Goal: Communication & Community: Share content

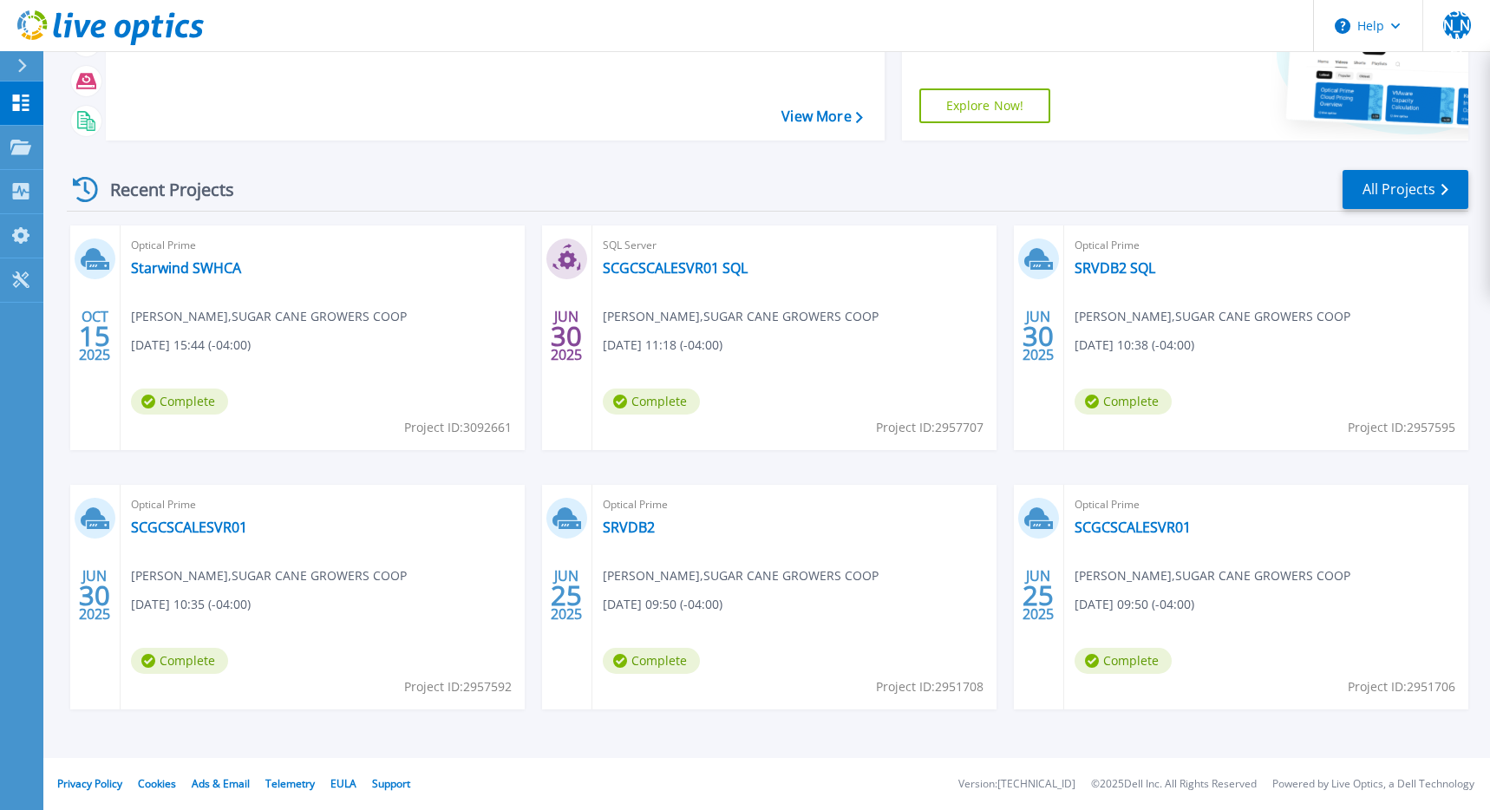
scroll to position [64, 0]
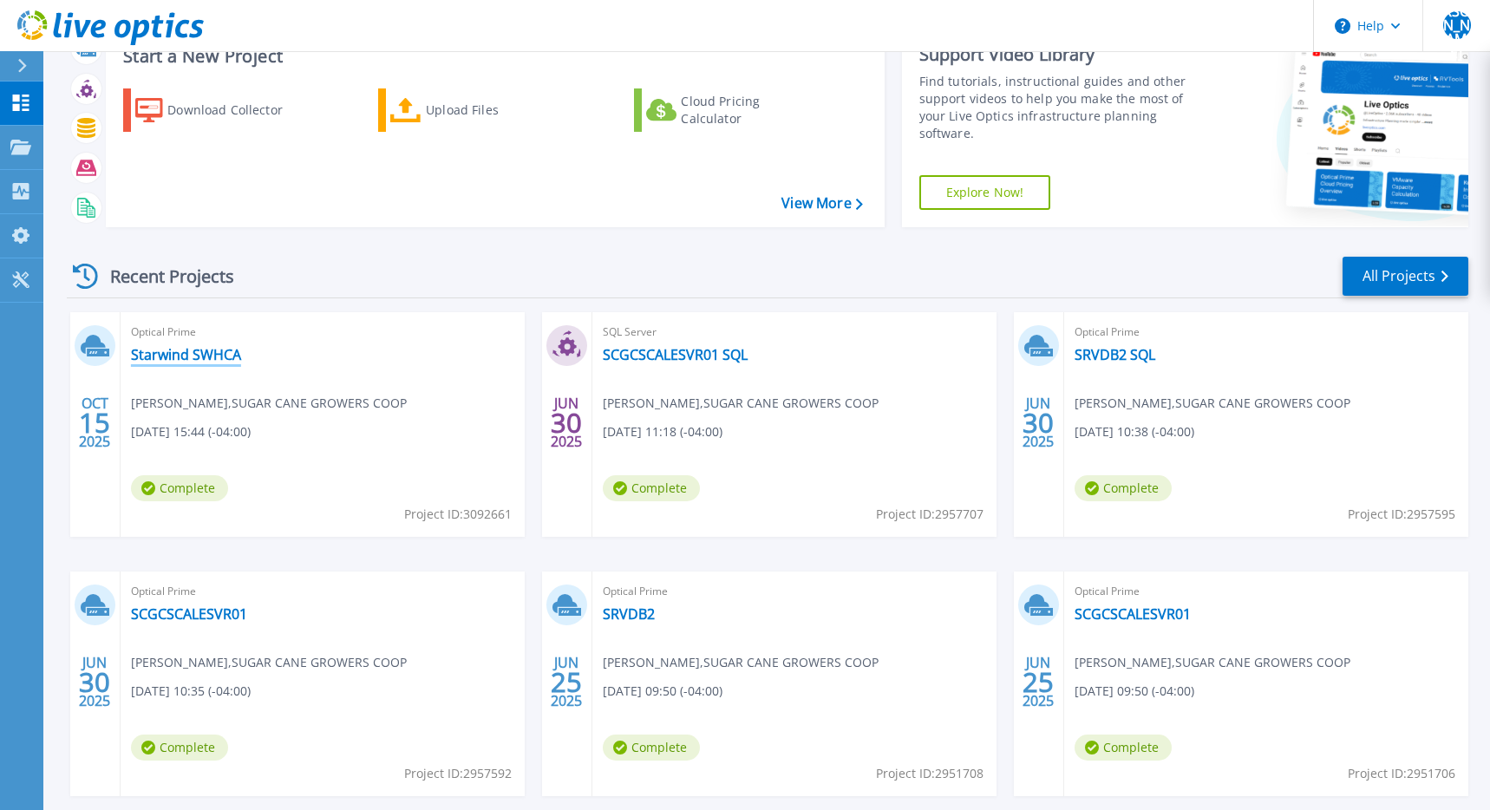
click at [195, 354] on link "Starwind SWHCA" at bounding box center [186, 354] width 110 height 17
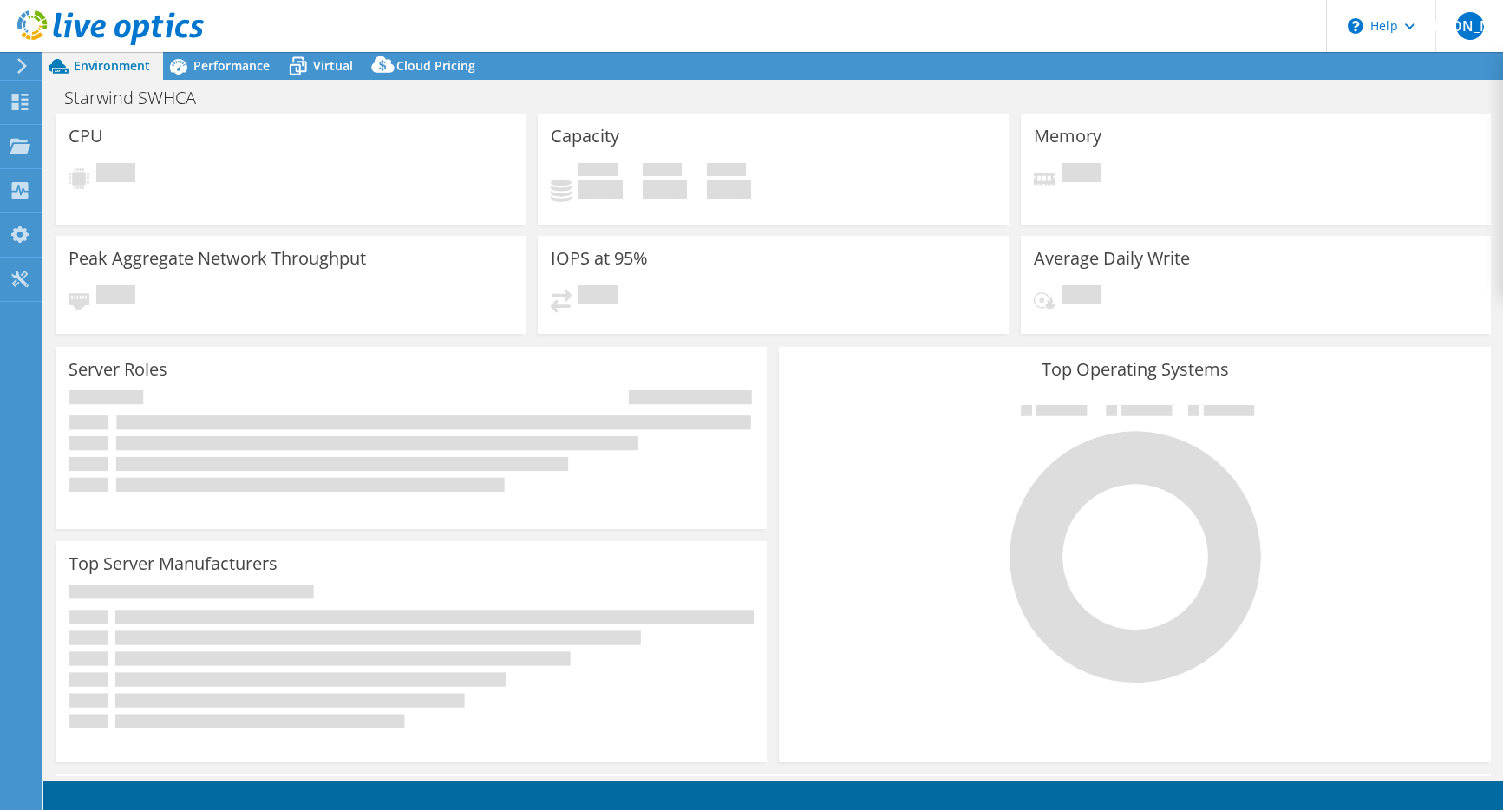
select select "USD"
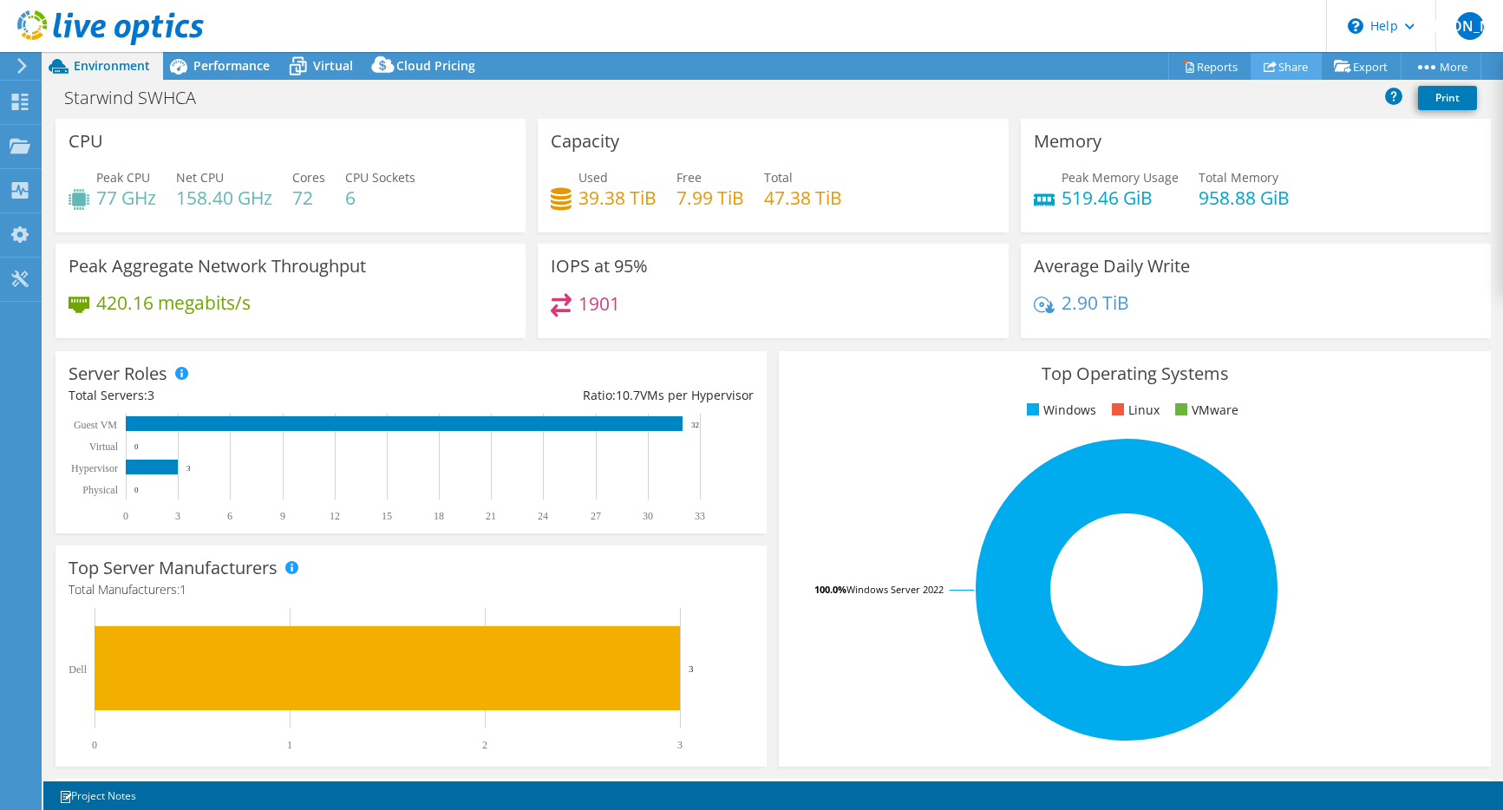
click at [1259, 57] on link "Share" at bounding box center [1286, 66] width 71 height 27
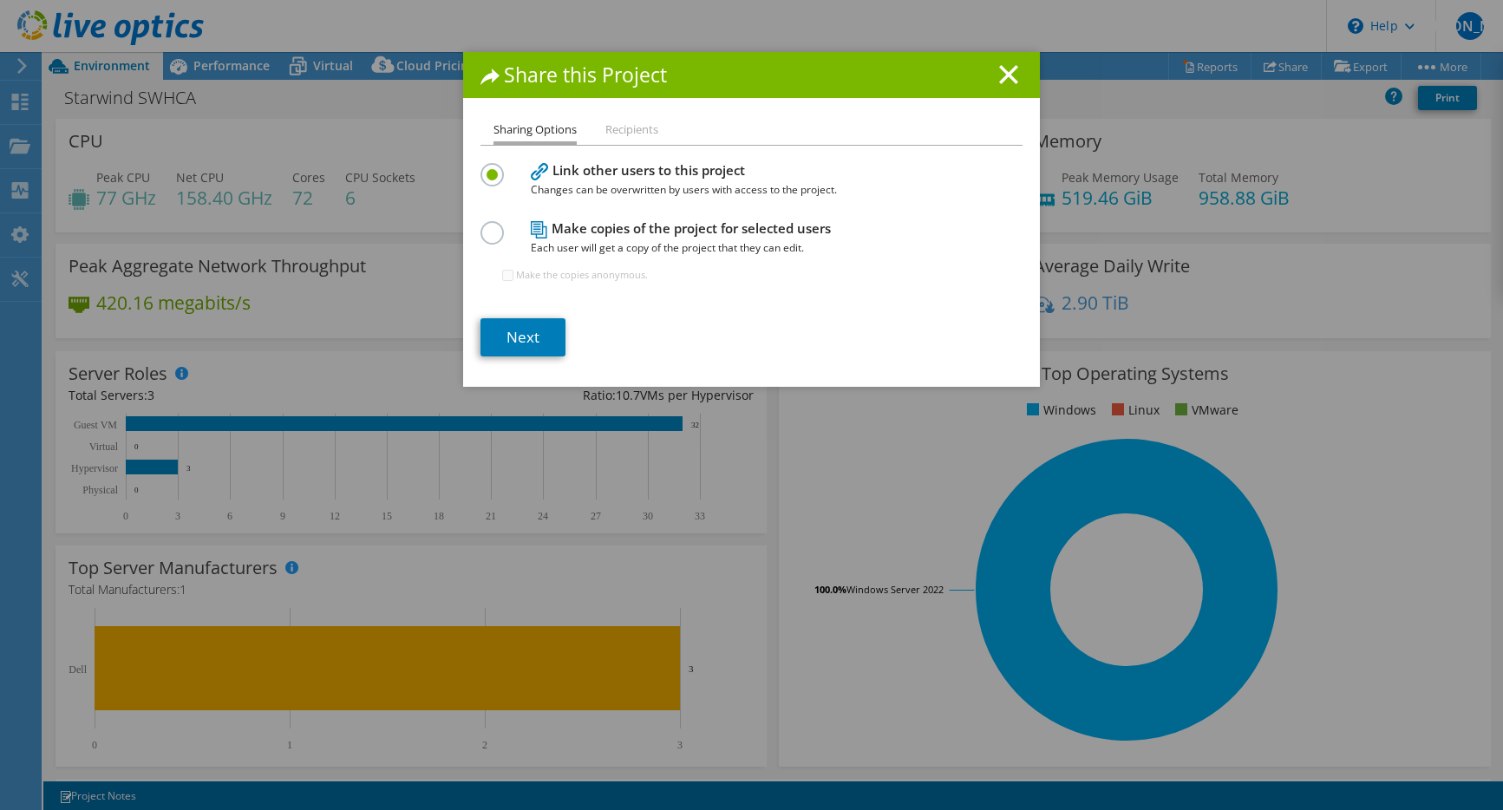
click at [626, 127] on li "Recipients" at bounding box center [631, 131] width 53 height 22
click at [513, 337] on link "Next" at bounding box center [523, 337] width 85 height 38
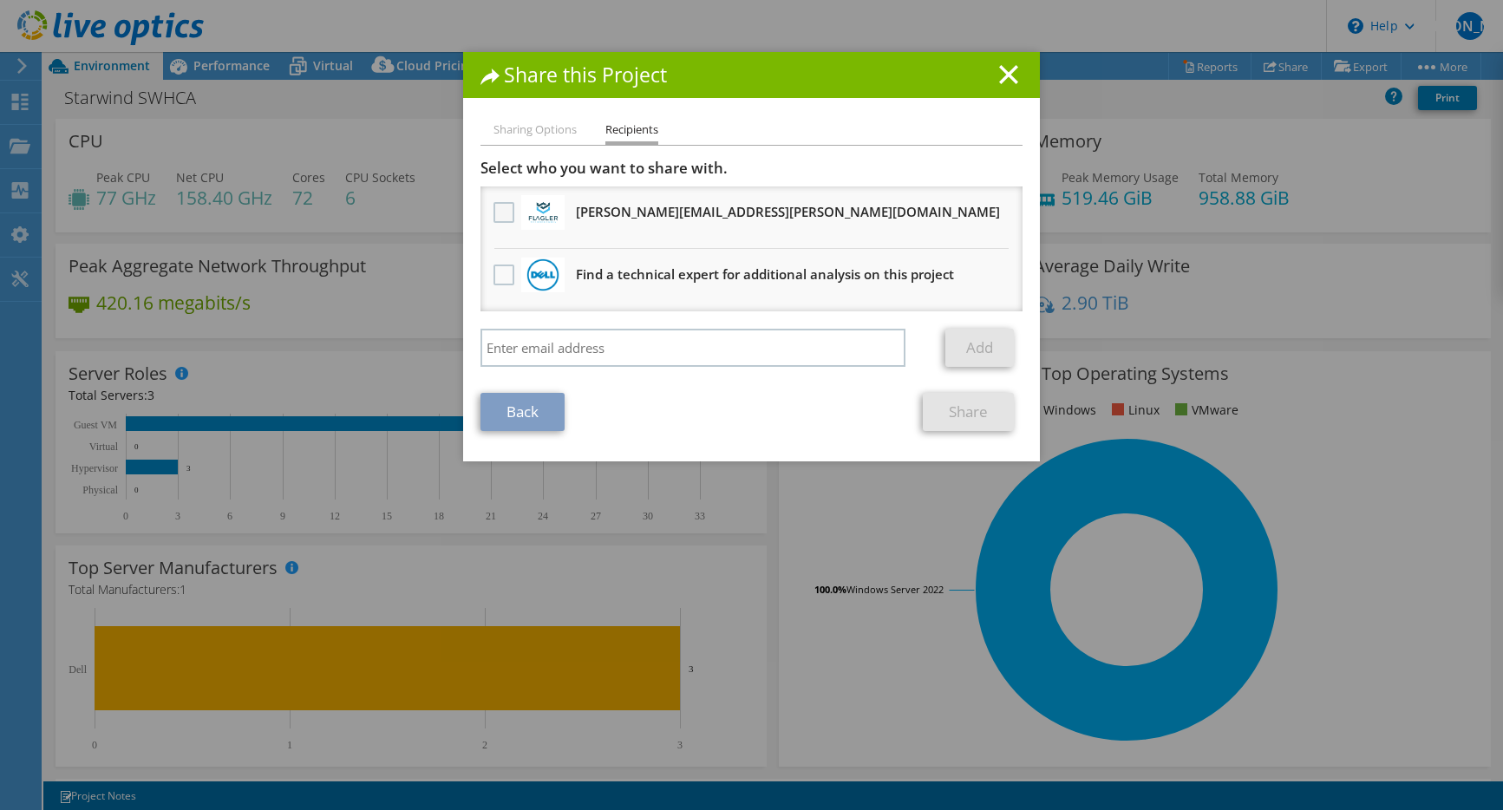
click at [494, 212] on label at bounding box center [506, 212] width 25 height 21
click at [0, 0] on input "checkbox" at bounding box center [0, 0] width 0 height 0
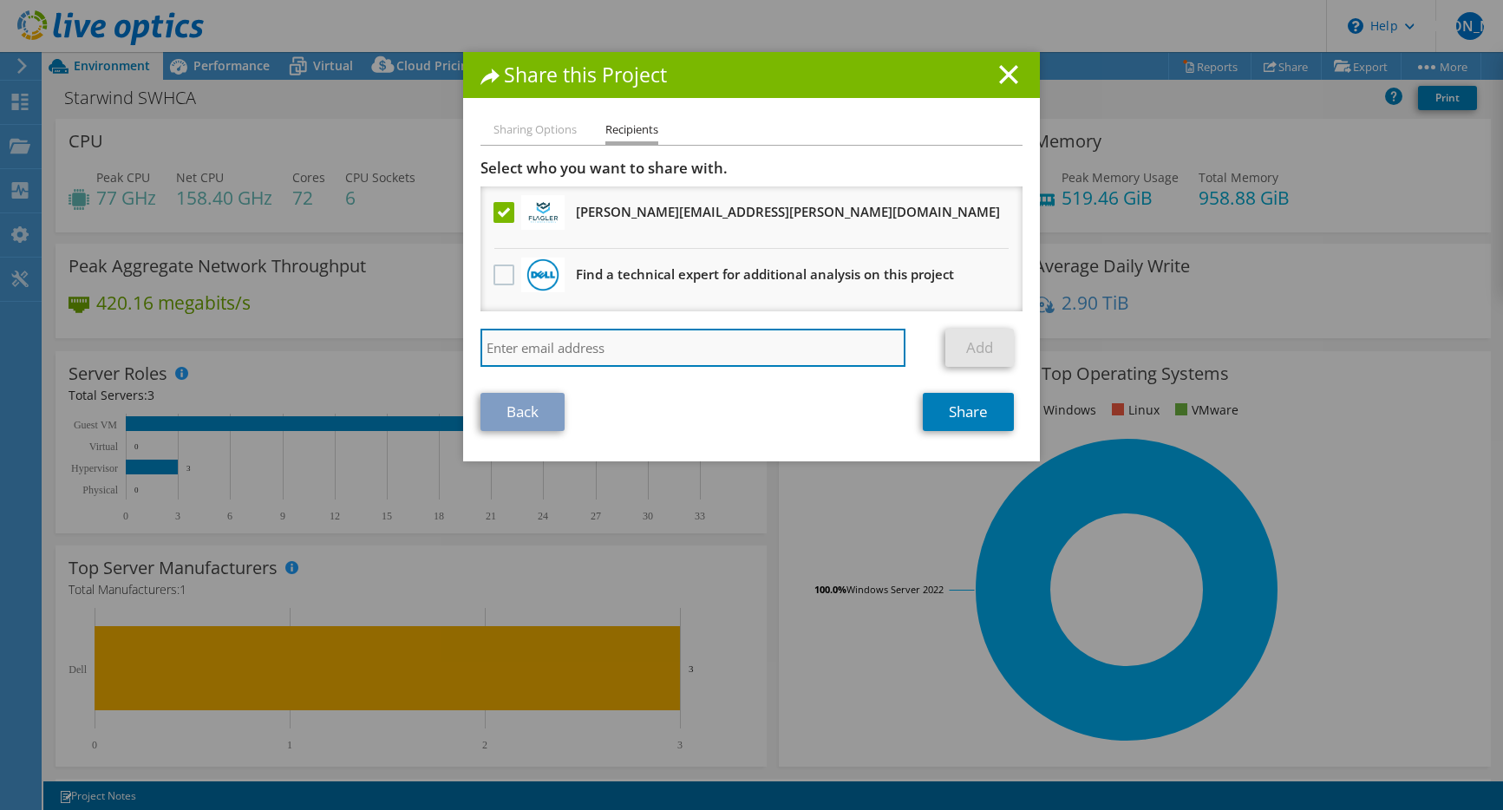
click at [601, 347] on input "search" at bounding box center [693, 348] width 425 height 38
type input "[PERSON_NAME][EMAIL_ADDRESS][PERSON_NAME][DOMAIN_NAME]"
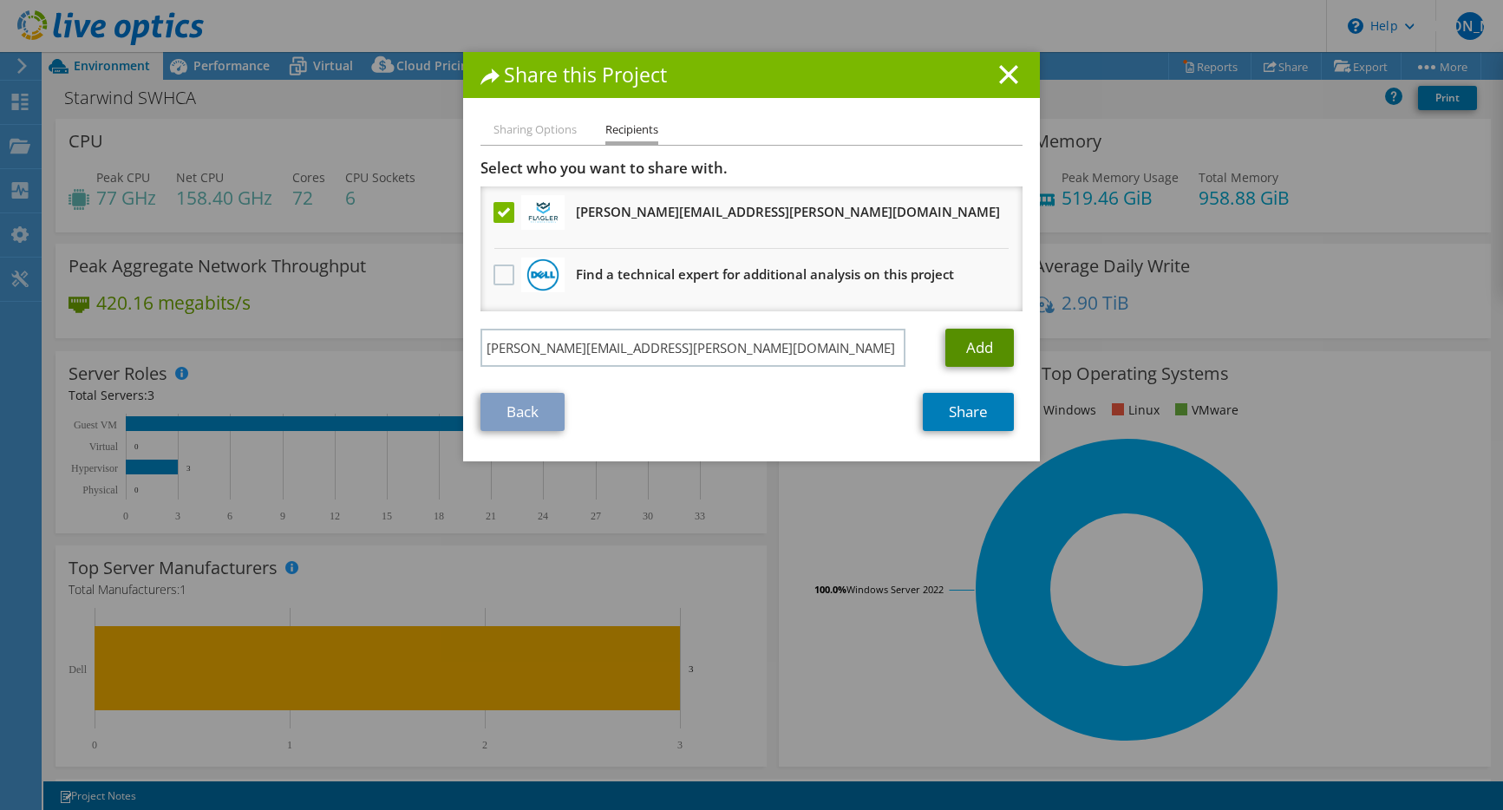
click at [945, 343] on link "Add" at bounding box center [979, 348] width 69 height 38
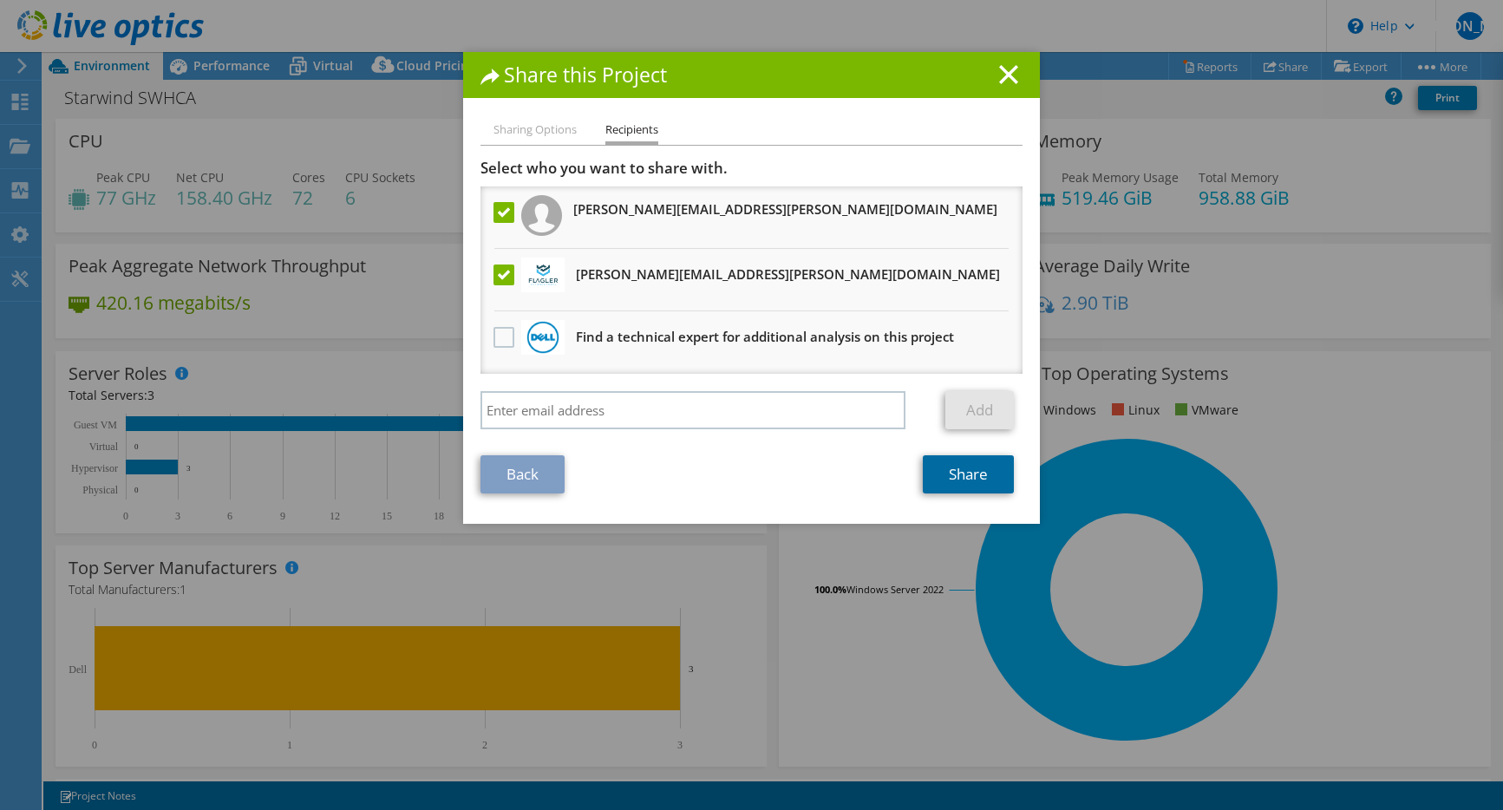
click at [953, 477] on link "Share" at bounding box center [968, 474] width 91 height 38
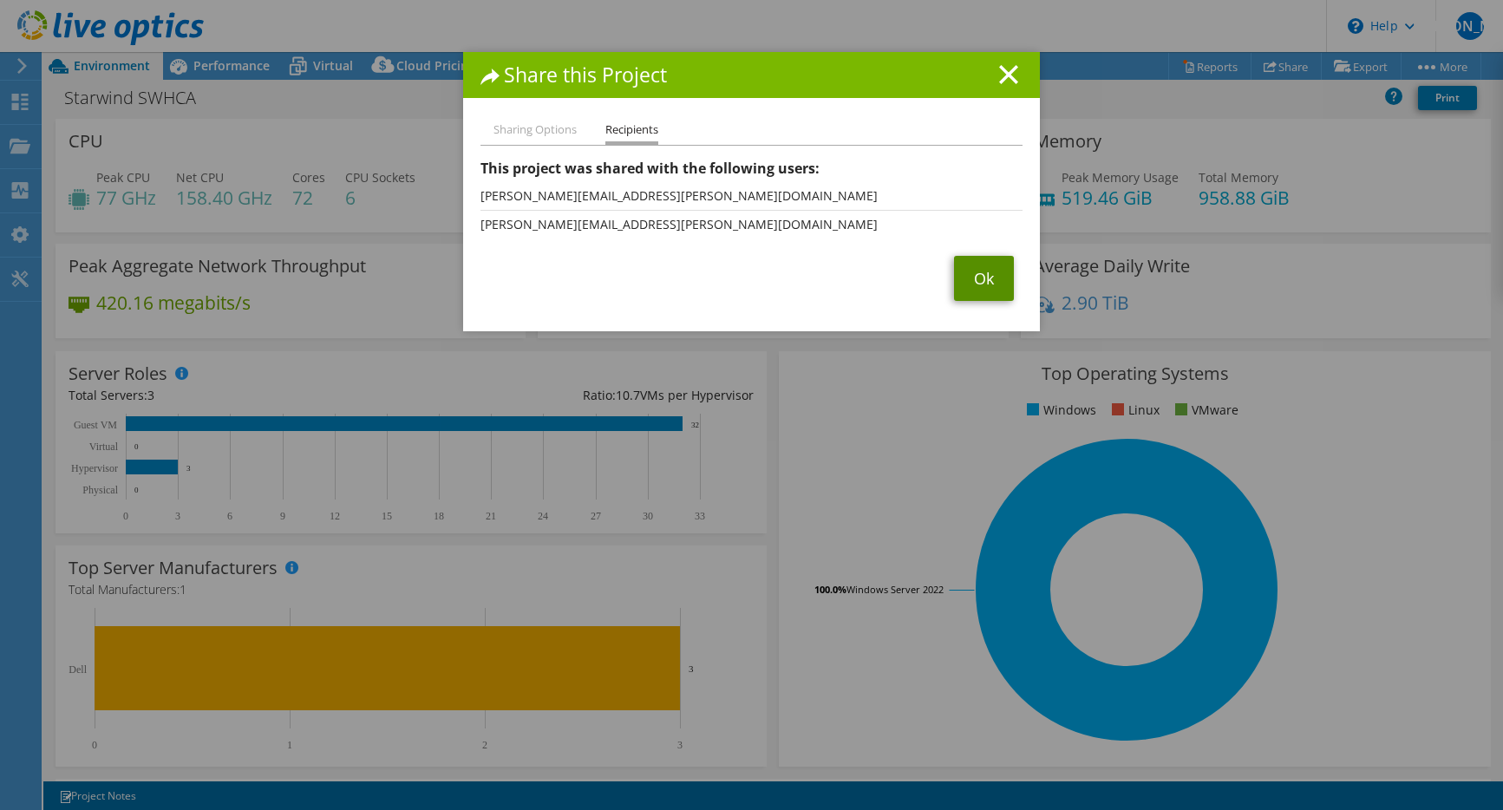
click at [973, 278] on link "Ok" at bounding box center [984, 278] width 60 height 45
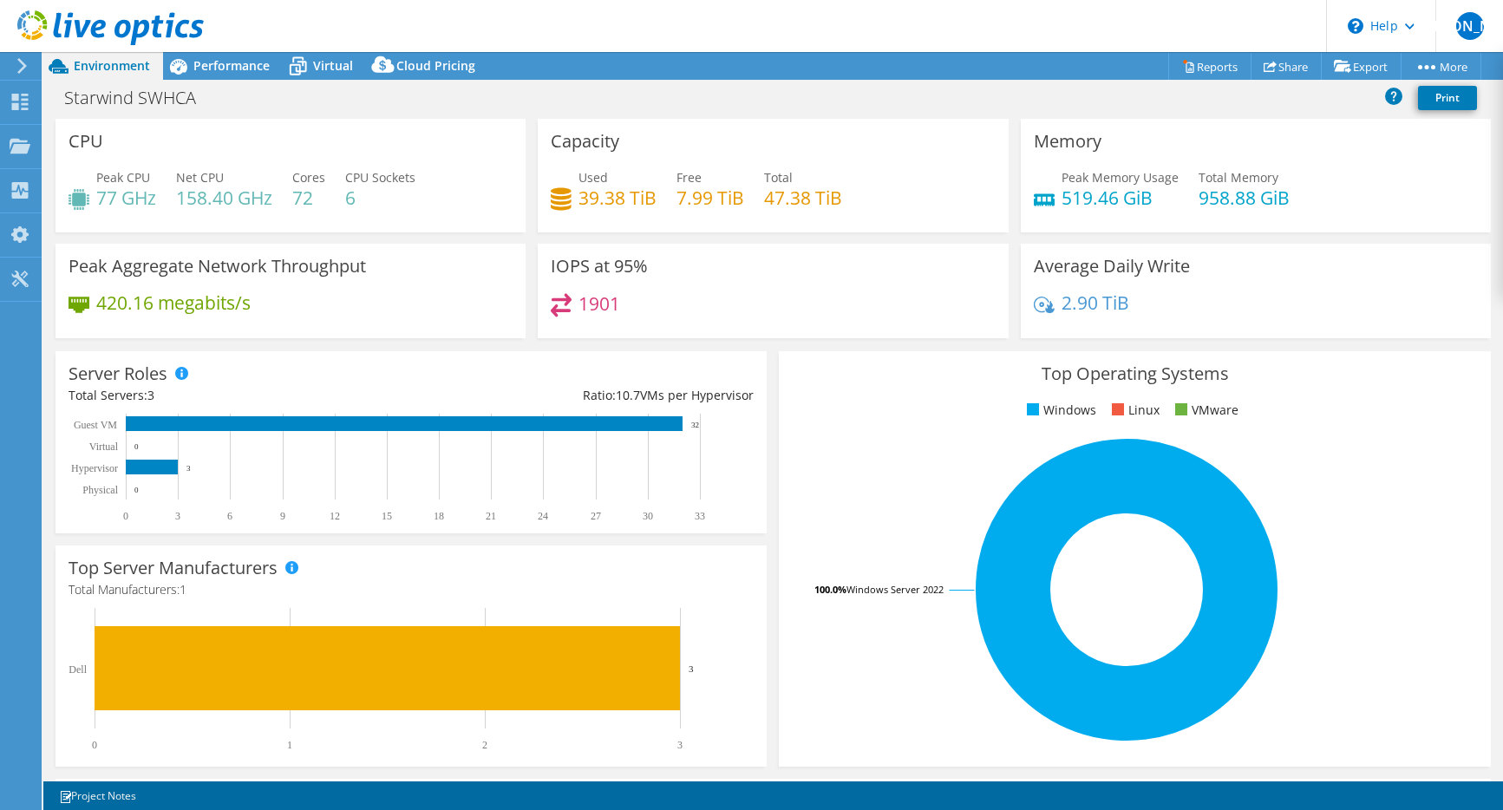
click at [122, 26] on icon at bounding box center [110, 28] width 186 height 36
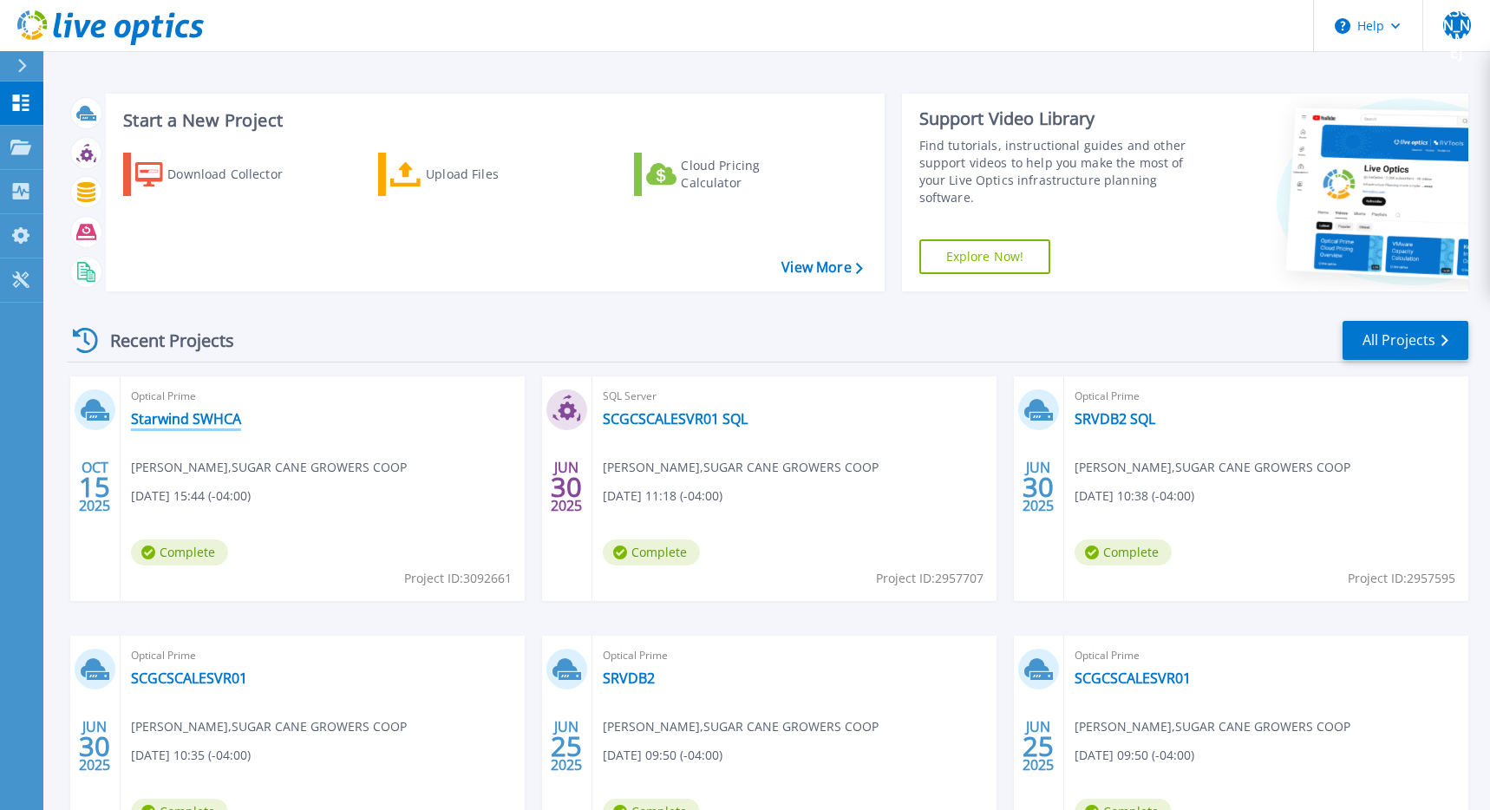
click at [193, 415] on link "Starwind SWHCA" at bounding box center [186, 418] width 110 height 17
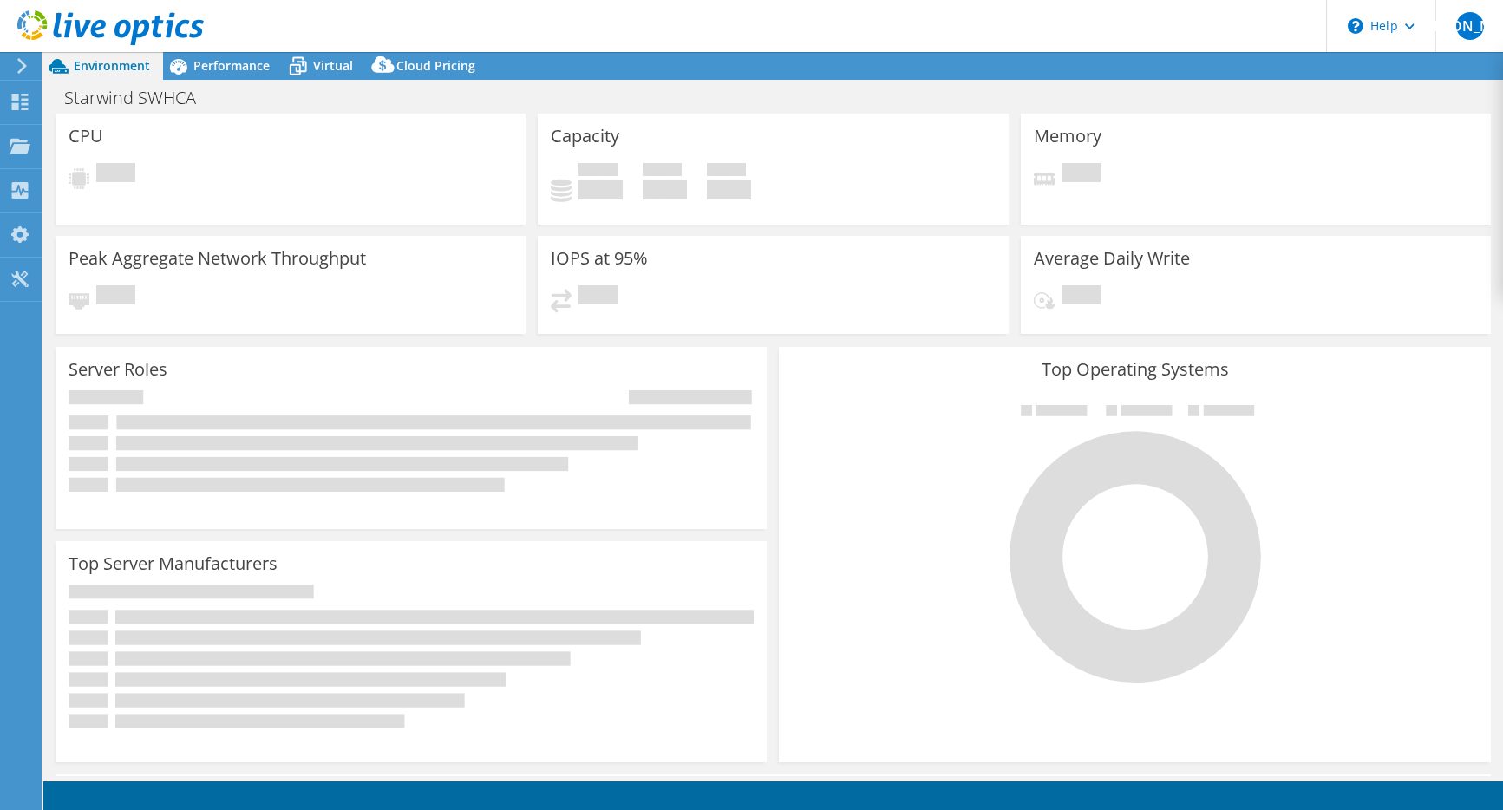
select select "USD"
